Goal: Find specific page/section: Find specific page/section

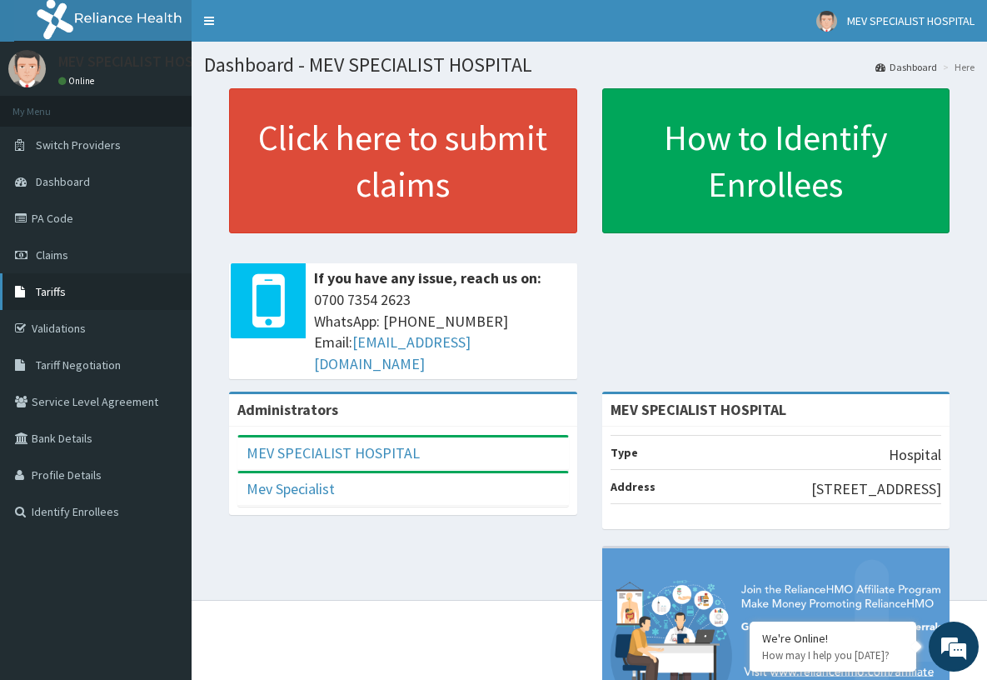
click at [98, 296] on link "Tariffs" at bounding box center [96, 291] width 192 height 37
click at [72, 290] on link "Tariffs" at bounding box center [96, 291] width 192 height 37
